Goal: Task Accomplishment & Management: Use online tool/utility

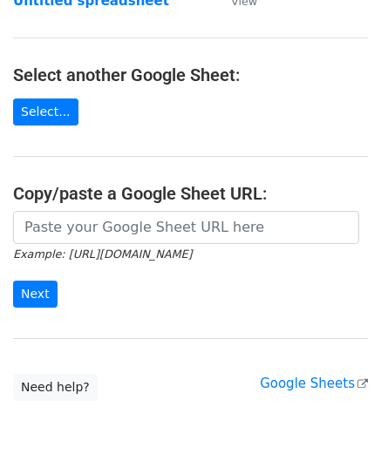
scroll to position [174, 0]
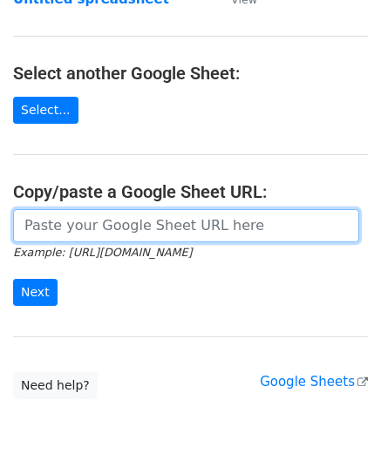
click at [60, 239] on input "url" at bounding box center [186, 225] width 346 height 33
paste input "[URL][DOMAIN_NAME]"
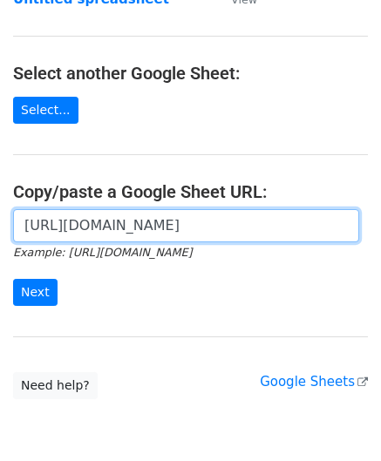
scroll to position [0, 387]
type input "[URL][DOMAIN_NAME]"
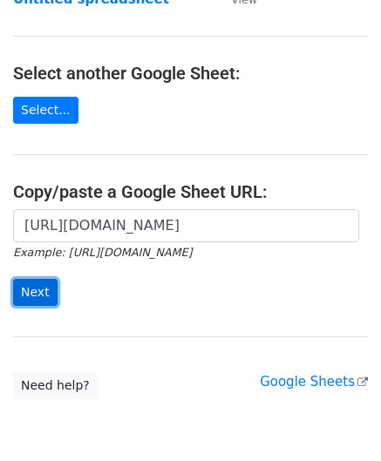
scroll to position [0, 0]
click at [42, 287] on input "Next" at bounding box center [35, 292] width 44 height 27
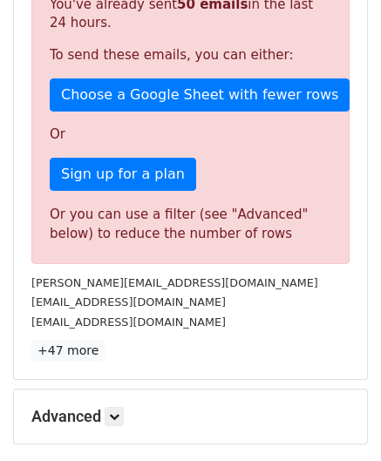
scroll to position [588, 0]
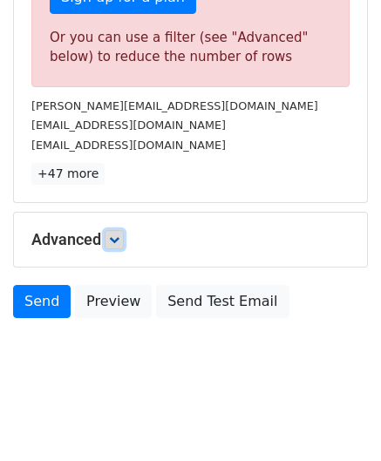
click at [116, 230] on link at bounding box center [114, 239] width 19 height 19
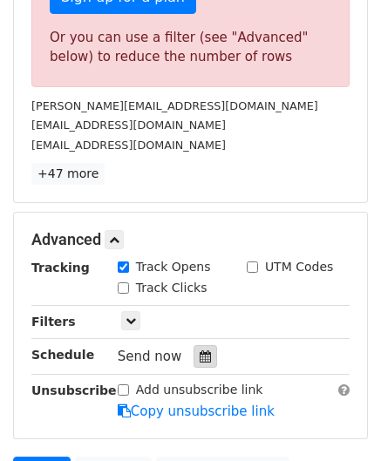
click at [199, 350] on icon at bounding box center [204, 356] width 11 height 12
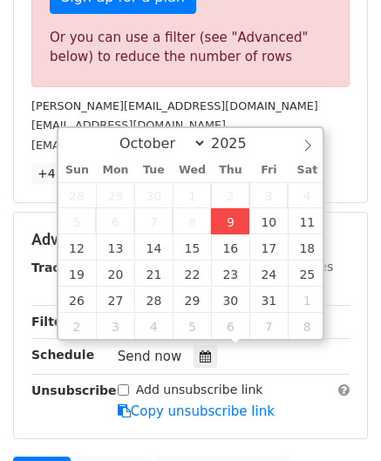
type input "2025-10-09 12:00"
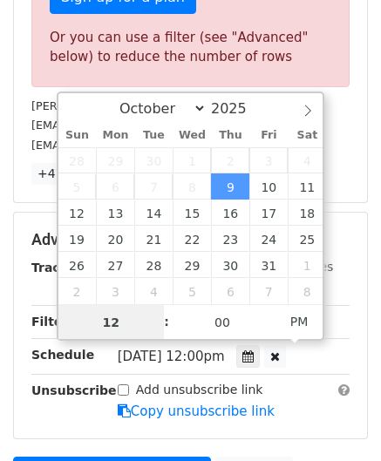
paste input "8"
type input "8"
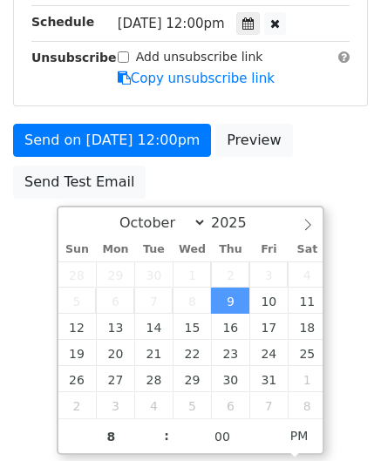
type input "2025-10-09 20:00"
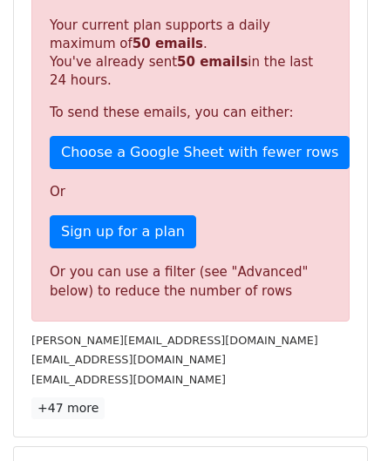
scroll to position [799, 0]
